Goal: Task Accomplishment & Management: Manage account settings

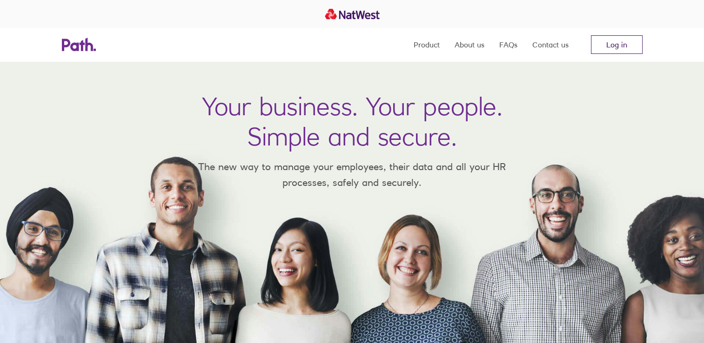
click at [614, 46] on link "Log in" at bounding box center [617, 44] width 52 height 19
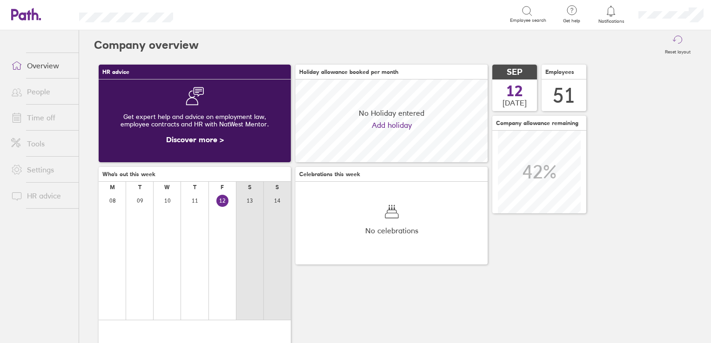
scroll to position [82, 192]
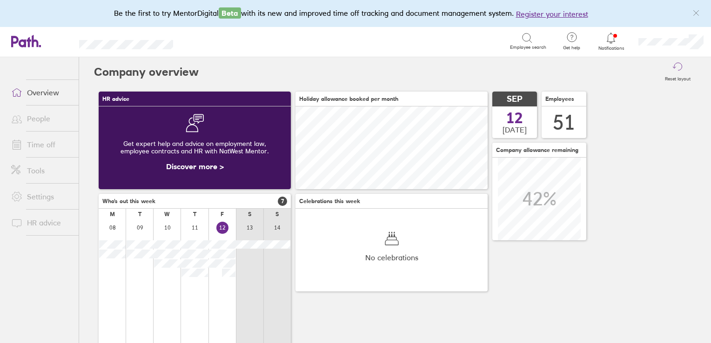
click at [48, 144] on link "Time off" at bounding box center [41, 144] width 75 height 19
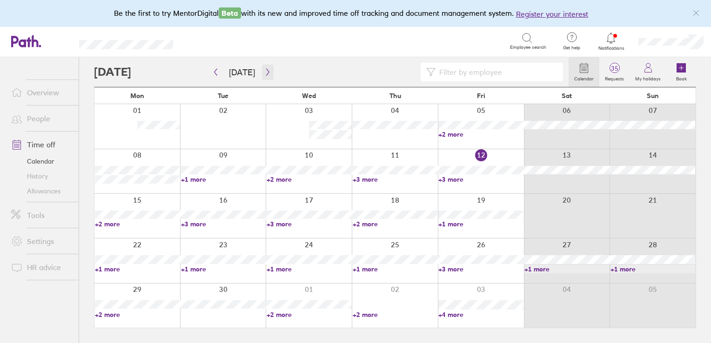
click at [266, 73] on icon "button" at bounding box center [267, 71] width 7 height 7
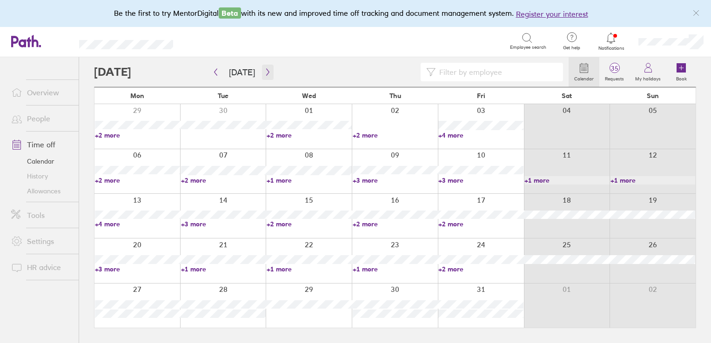
click at [266, 73] on icon "button" at bounding box center [267, 71] width 7 height 7
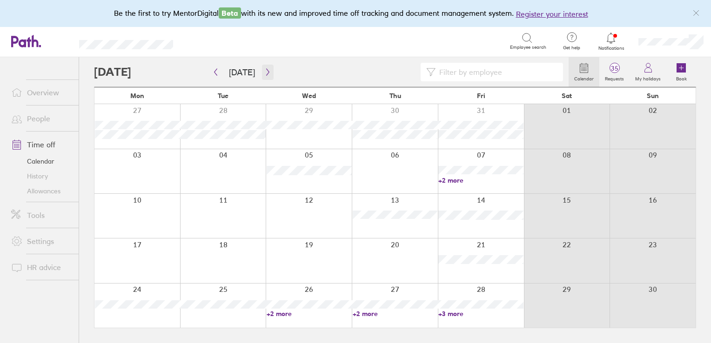
click at [266, 73] on icon "button" at bounding box center [267, 71] width 7 height 7
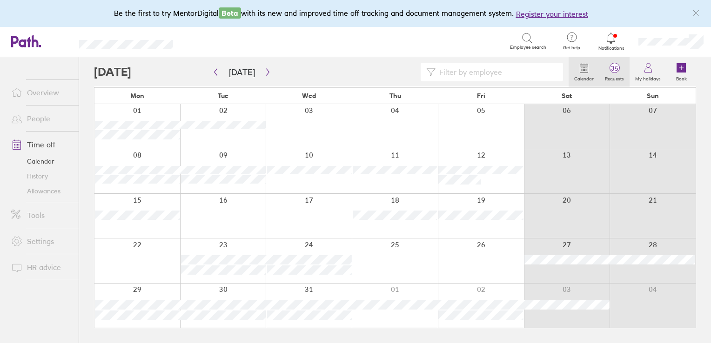
click at [625, 68] on span "35" at bounding box center [614, 68] width 30 height 7
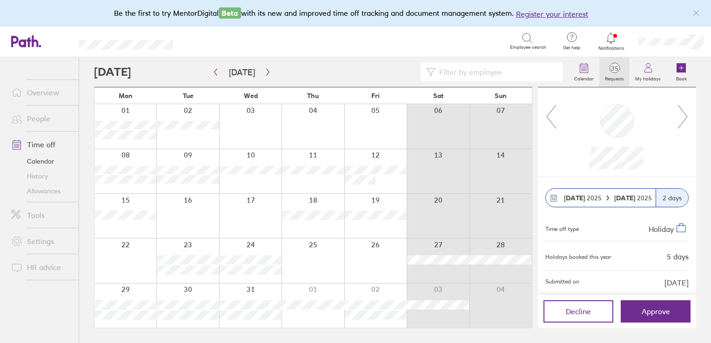
click at [685, 114] on icon at bounding box center [682, 116] width 9 height 23
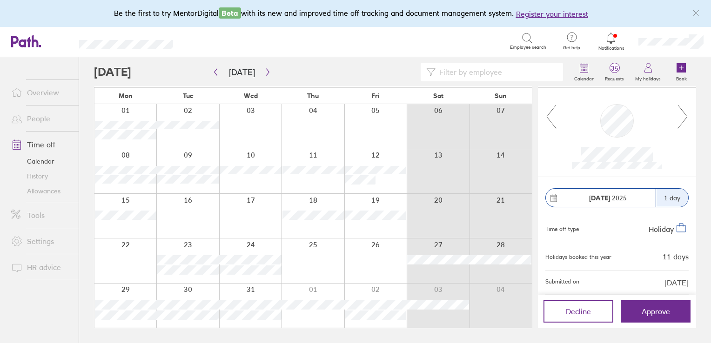
click at [685, 114] on icon at bounding box center [682, 116] width 9 height 23
click at [576, 306] on button "Decline" at bounding box center [578, 311] width 70 height 22
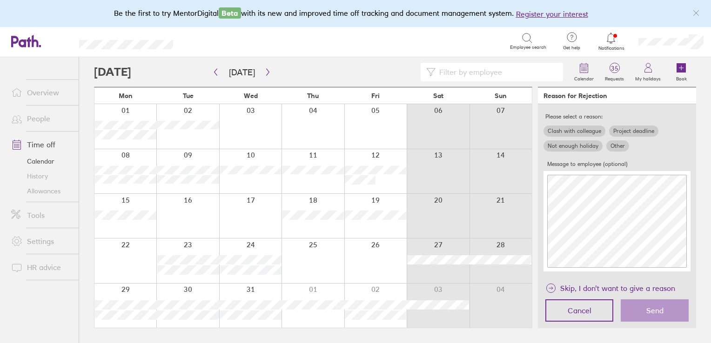
click at [576, 306] on span "Cancel" at bounding box center [579, 310] width 24 height 8
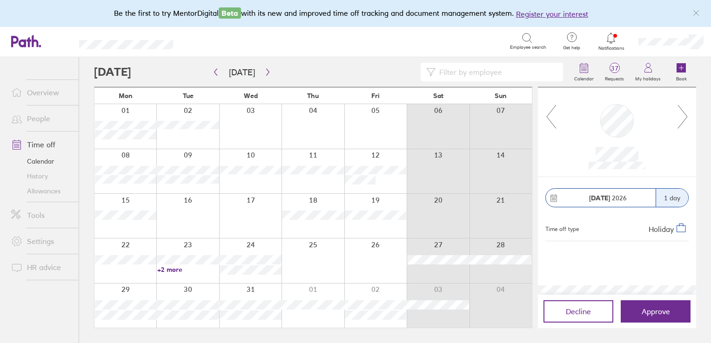
click at [679, 126] on icon at bounding box center [683, 116] width 12 height 25
click at [645, 308] on span "Approve" at bounding box center [655, 311] width 28 height 8
click at [685, 123] on icon at bounding box center [683, 116] width 12 height 25
click at [578, 313] on span "Decline" at bounding box center [577, 311] width 25 height 8
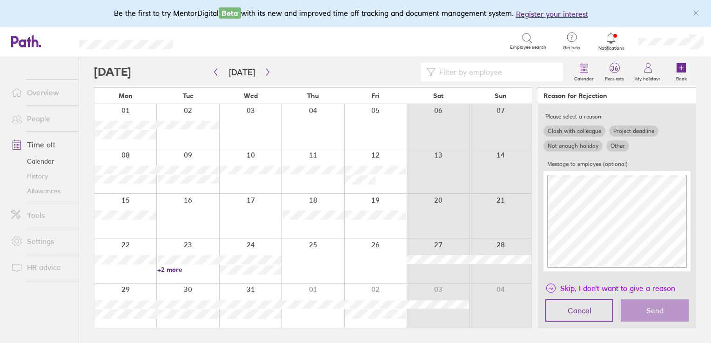
click at [563, 286] on span "Skip, I don't want to give a reason" at bounding box center [617, 288] width 115 height 15
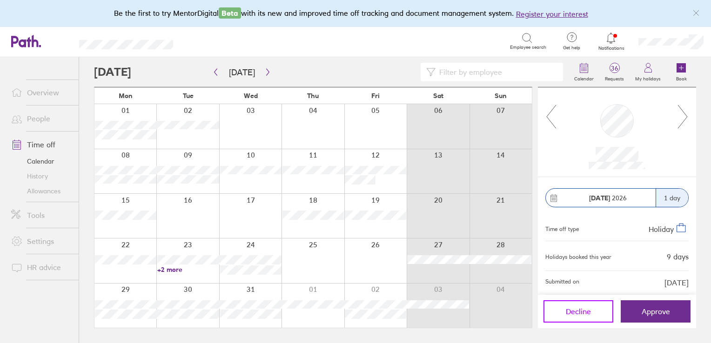
click at [582, 310] on span "Decline" at bounding box center [577, 311] width 25 height 8
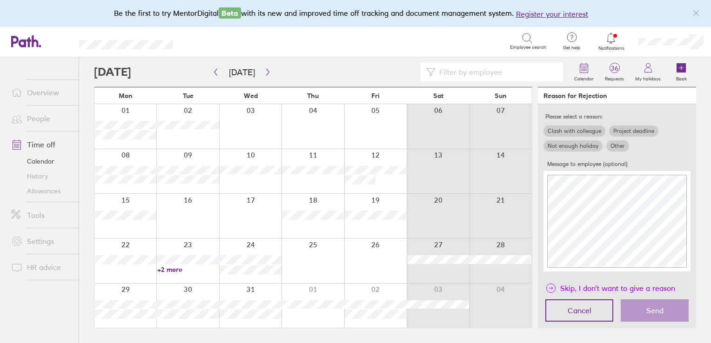
click at [565, 285] on span "Skip, I don't want to give a reason" at bounding box center [617, 288] width 115 height 15
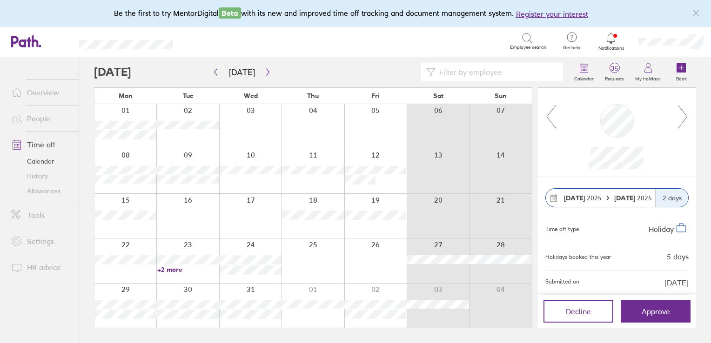
click at [688, 118] on icon at bounding box center [683, 116] width 12 height 25
click at [686, 118] on icon at bounding box center [683, 116] width 12 height 25
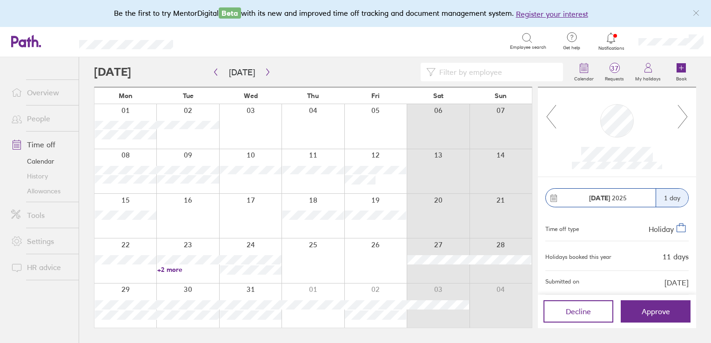
click at [686, 118] on icon at bounding box center [683, 116] width 12 height 25
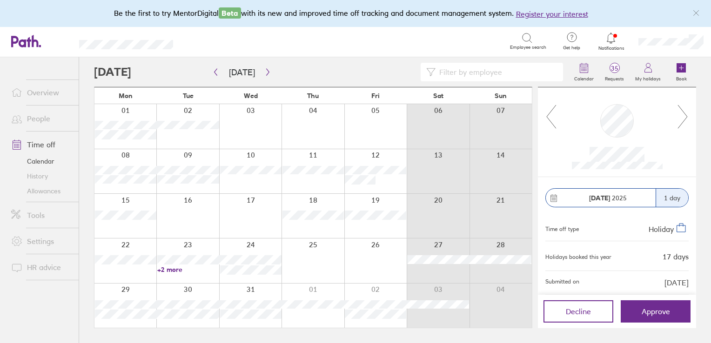
click at [686, 118] on icon at bounding box center [683, 116] width 12 height 25
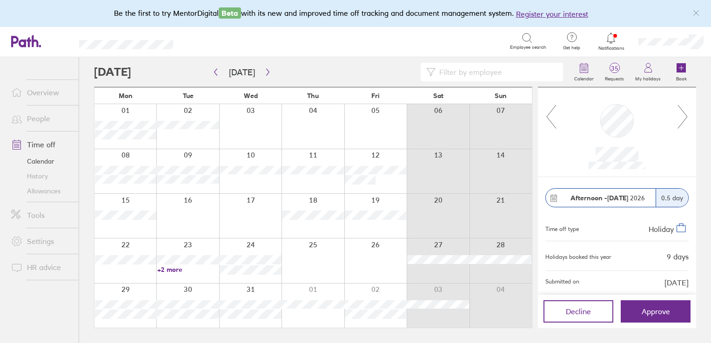
click at [686, 118] on icon at bounding box center [683, 116] width 12 height 25
